Goal: Information Seeking & Learning: Learn about a topic

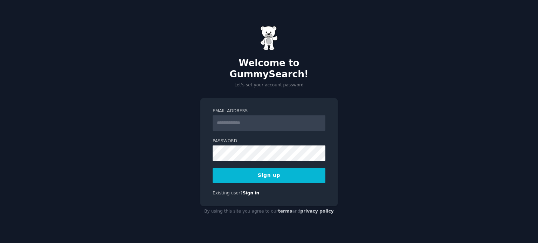
drag, startPoint x: 0, startPoint y: 0, endPoint x: 229, endPoint y: 118, distance: 258.0
click at [229, 118] on input "Email Address" at bounding box center [269, 123] width 113 height 15
type input "**********"
click at [273, 170] on button "Sign up" at bounding box center [269, 175] width 113 height 15
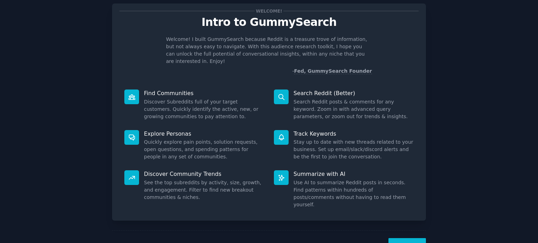
scroll to position [16, 0]
click at [403, 239] on button "Next" at bounding box center [406, 247] width 37 height 17
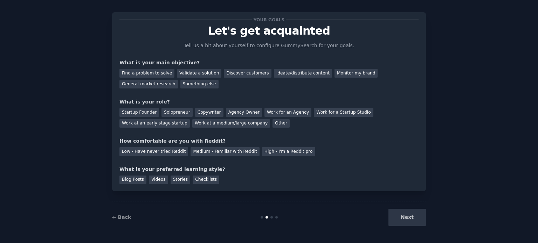
scroll to position [7, 0]
click at [158, 74] on div "Find a problem to solve" at bounding box center [146, 73] width 55 height 9
click at [204, 153] on div "Medium - Familiar with Reddit" at bounding box center [224, 152] width 69 height 9
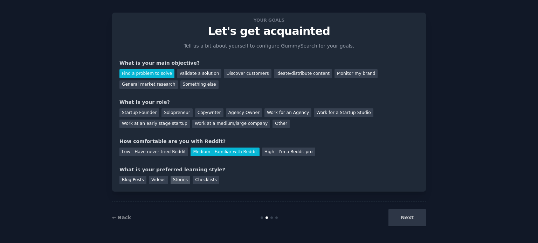
click at [178, 180] on div "Stories" at bounding box center [180, 180] width 20 height 9
click at [193, 181] on div "Checklists" at bounding box center [206, 180] width 27 height 9
click at [236, 73] on div "Discover customers" at bounding box center [247, 73] width 47 height 9
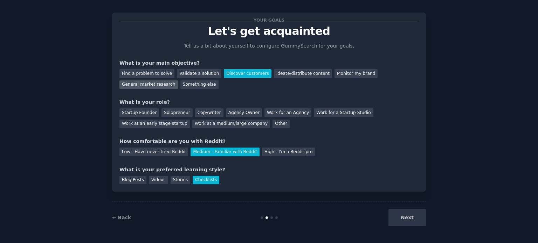
click at [178, 81] on div "General market research" at bounding box center [148, 85] width 58 height 9
click at [144, 72] on div "Find a problem to solve" at bounding box center [146, 73] width 55 height 9
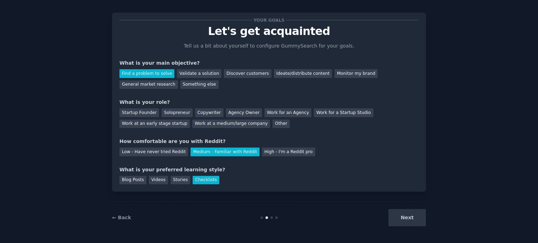
click at [407, 221] on div "Next" at bounding box center [373, 217] width 105 height 17
click at [272, 124] on div "Other" at bounding box center [280, 124] width 17 height 9
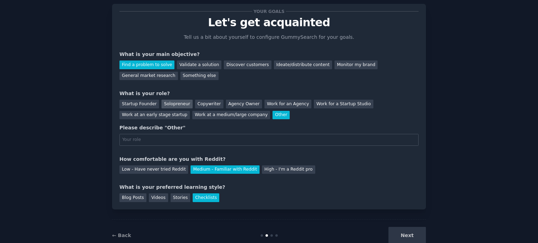
click at [175, 103] on div "Solopreneur" at bounding box center [176, 104] width 31 height 9
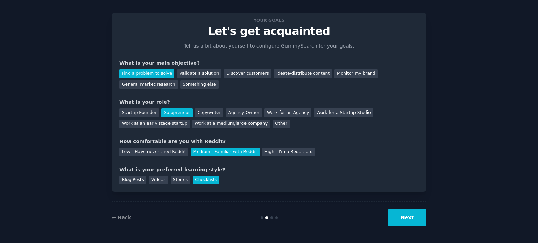
click at [405, 217] on button "Next" at bounding box center [406, 217] width 37 height 17
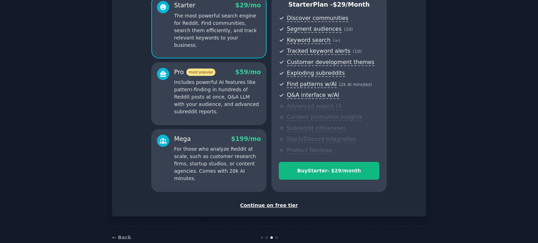
scroll to position [67, 0]
click at [270, 206] on div "Continue on free tier" at bounding box center [268, 205] width 299 height 7
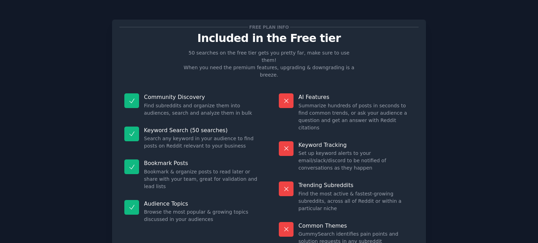
scroll to position [29, 0]
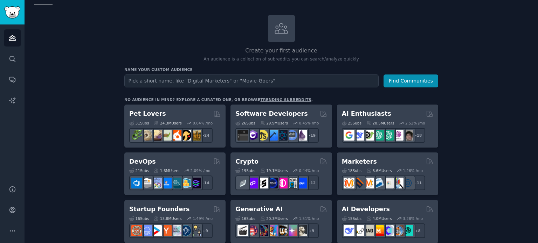
scroll to position [22, 0]
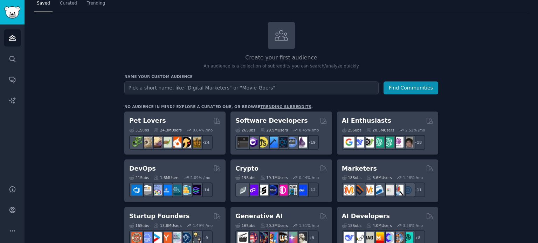
click at [263, 106] on link "trending subreddits" at bounding box center [285, 107] width 51 height 4
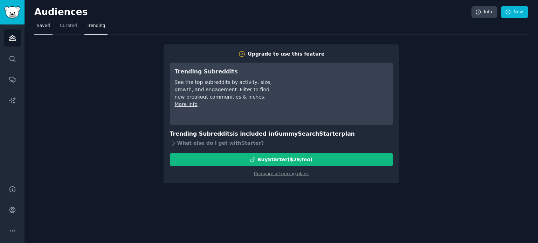
click at [42, 26] on span "Saved" at bounding box center [43, 26] width 13 height 6
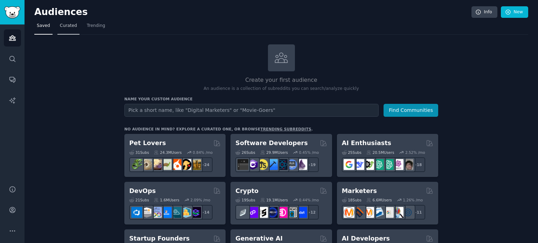
click at [66, 25] on span "Curated" at bounding box center [68, 26] width 17 height 6
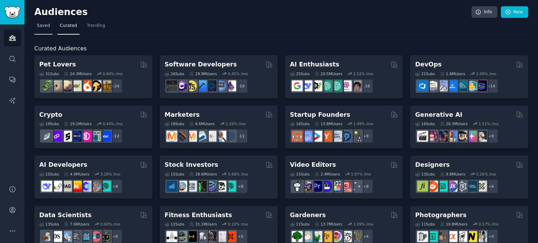
click at [44, 23] on span "Saved" at bounding box center [43, 26] width 13 height 6
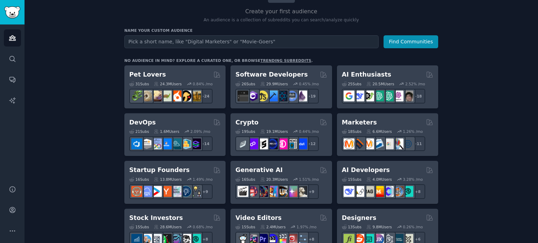
scroll to position [64, 0]
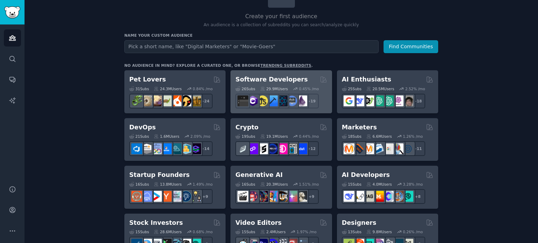
click at [266, 84] on div "26 Sub s 29.9M Users 0.45 % /mo r/csharp + 19" at bounding box center [280, 96] width 91 height 25
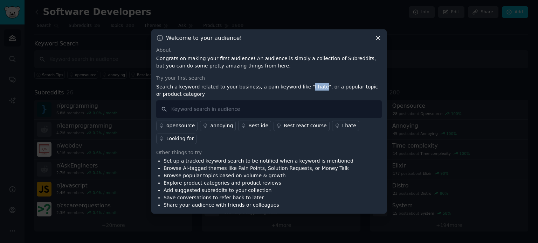
drag, startPoint x: 307, startPoint y: 88, endPoint x: 293, endPoint y: 90, distance: 13.9
click at [293, 90] on p "Search a keyword related to your business, a pain keyword like "I hate", or a p…" at bounding box center [268, 90] width 225 height 15
copy p "I hate"
click at [216, 110] on input "text" at bounding box center [268, 109] width 225 height 18
paste input "I hate"
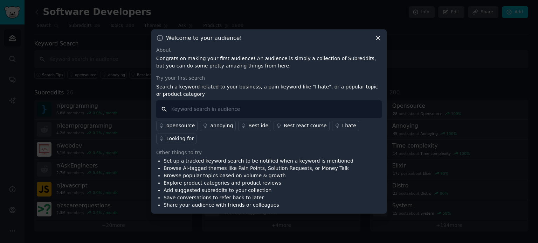
type input "I hate"
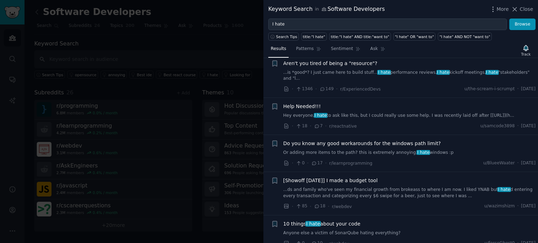
scroll to position [1179, 0]
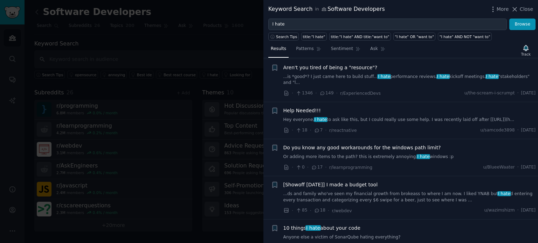
click at [161, 48] on div at bounding box center [269, 121] width 538 height 243
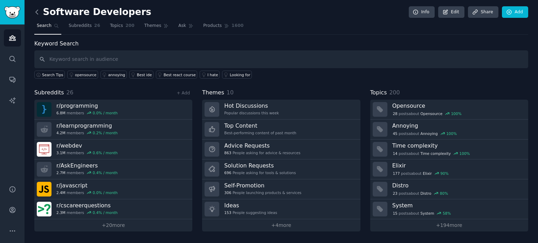
click at [36, 12] on icon at bounding box center [36, 11] width 7 height 7
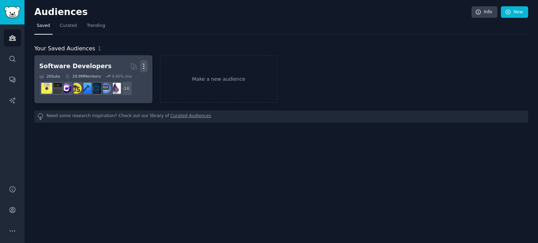
click at [143, 68] on icon "button" at bounding box center [143, 66] width 7 height 7
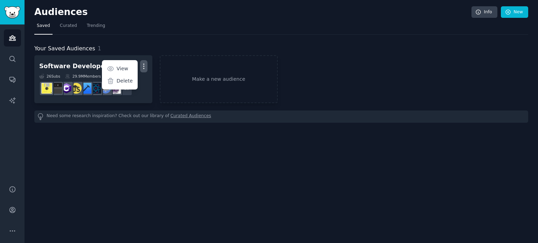
click at [118, 39] on div "Your Saved Audiences 1 Software Developers Curated by GummySearch More View Del…" at bounding box center [281, 79] width 494 height 88
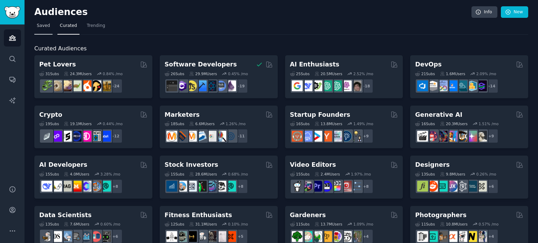
click at [45, 25] on span "Saved" at bounding box center [43, 26] width 13 height 6
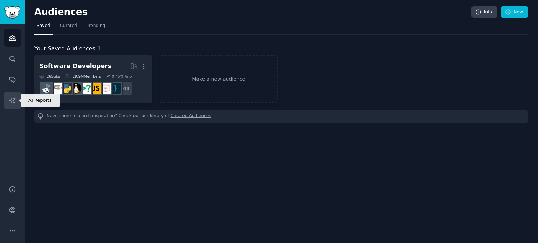
click at [15, 102] on icon "Sidebar" at bounding box center [12, 100] width 7 height 7
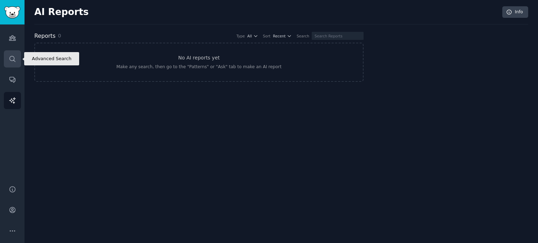
click at [9, 56] on icon "Sidebar" at bounding box center [12, 58] width 7 height 7
